Goal: Task Accomplishment & Management: Use online tool/utility

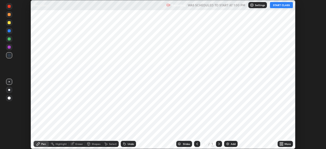
scroll to position [149, 325]
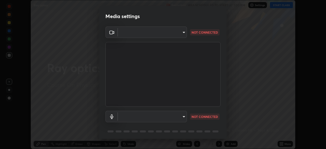
type input "5db4294119dbc9c6a88fe5a8f9d39f7627f32aae7654a0c0705608c08e7ed69f"
type input "default"
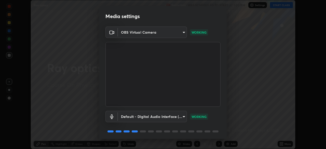
scroll to position [18, 0]
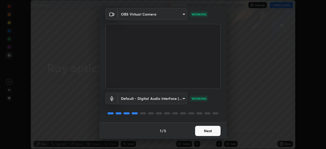
click at [207, 134] on button "Next" at bounding box center [207, 131] width 25 height 10
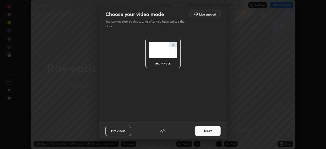
scroll to position [0, 0]
click at [210, 132] on button "Next" at bounding box center [207, 131] width 25 height 10
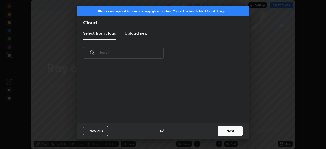
click at [214, 130] on div "Previous 4 / 5 Next" at bounding box center [163, 130] width 172 height 16
click at [226, 136] on button "Next" at bounding box center [229, 131] width 25 height 10
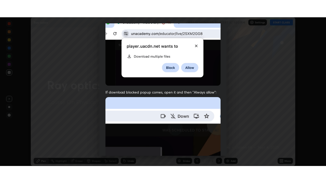
scroll to position [122, 0]
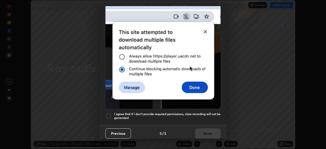
click at [110, 113] on div at bounding box center [108, 116] width 6 height 6
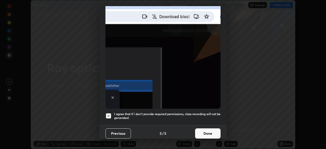
click at [205, 131] on button "Done" at bounding box center [207, 133] width 25 height 10
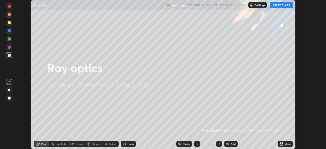
click at [281, 5] on button "START CLASS" at bounding box center [281, 5] width 23 height 6
click at [288, 145] on div "More" at bounding box center [287, 143] width 6 height 3
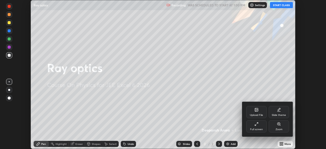
click at [264, 127] on div "Full screen" at bounding box center [256, 126] width 20 height 12
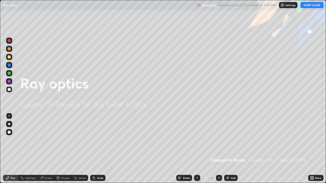
scroll to position [183, 326]
click at [11, 89] on div at bounding box center [9, 89] width 6 height 6
click at [235, 149] on div "Add" at bounding box center [232, 178] width 5 height 3
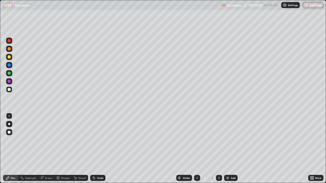
click at [12, 90] on div at bounding box center [9, 89] width 6 height 6
click at [9, 90] on div at bounding box center [9, 89] width 3 height 3
